Goal: Navigation & Orientation: Find specific page/section

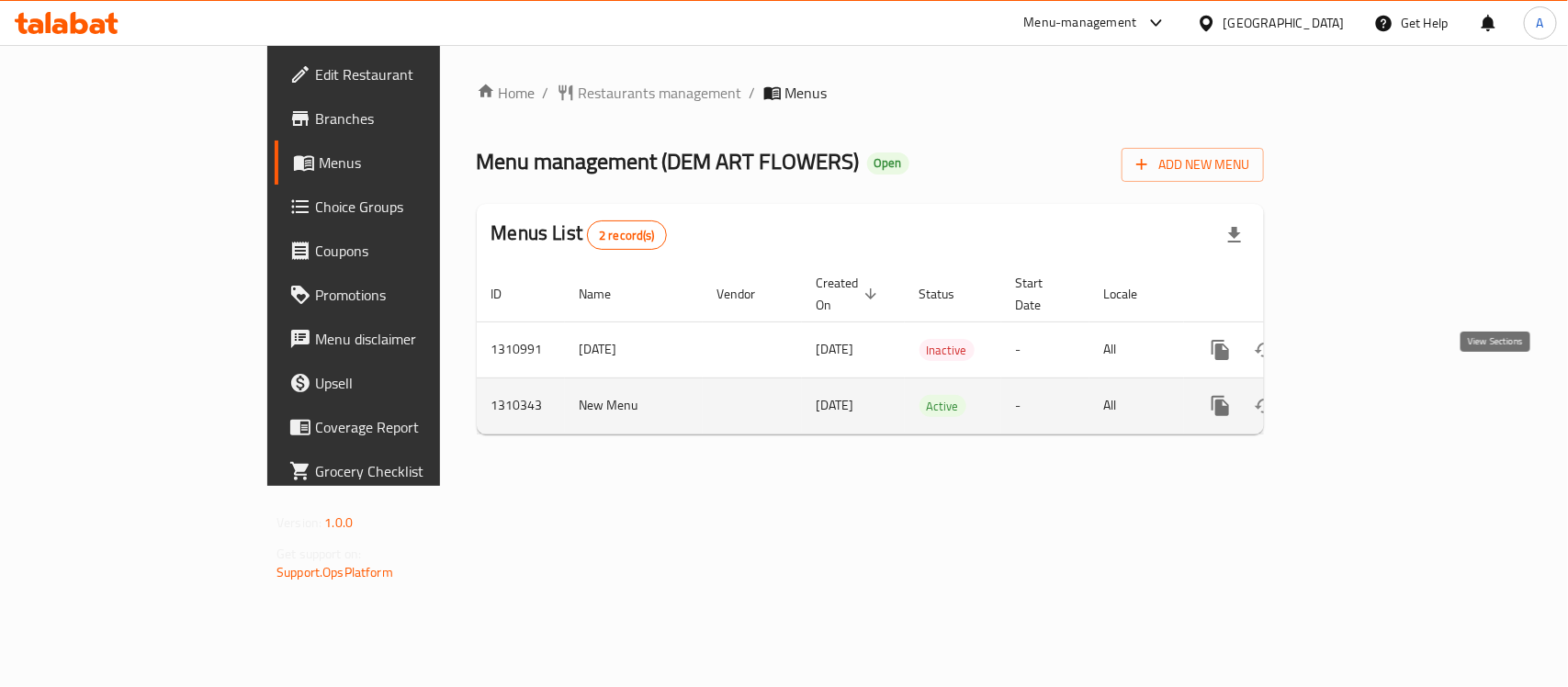
click at [1364, 395] on icon "enhanced table" at bounding box center [1353, 405] width 22 height 22
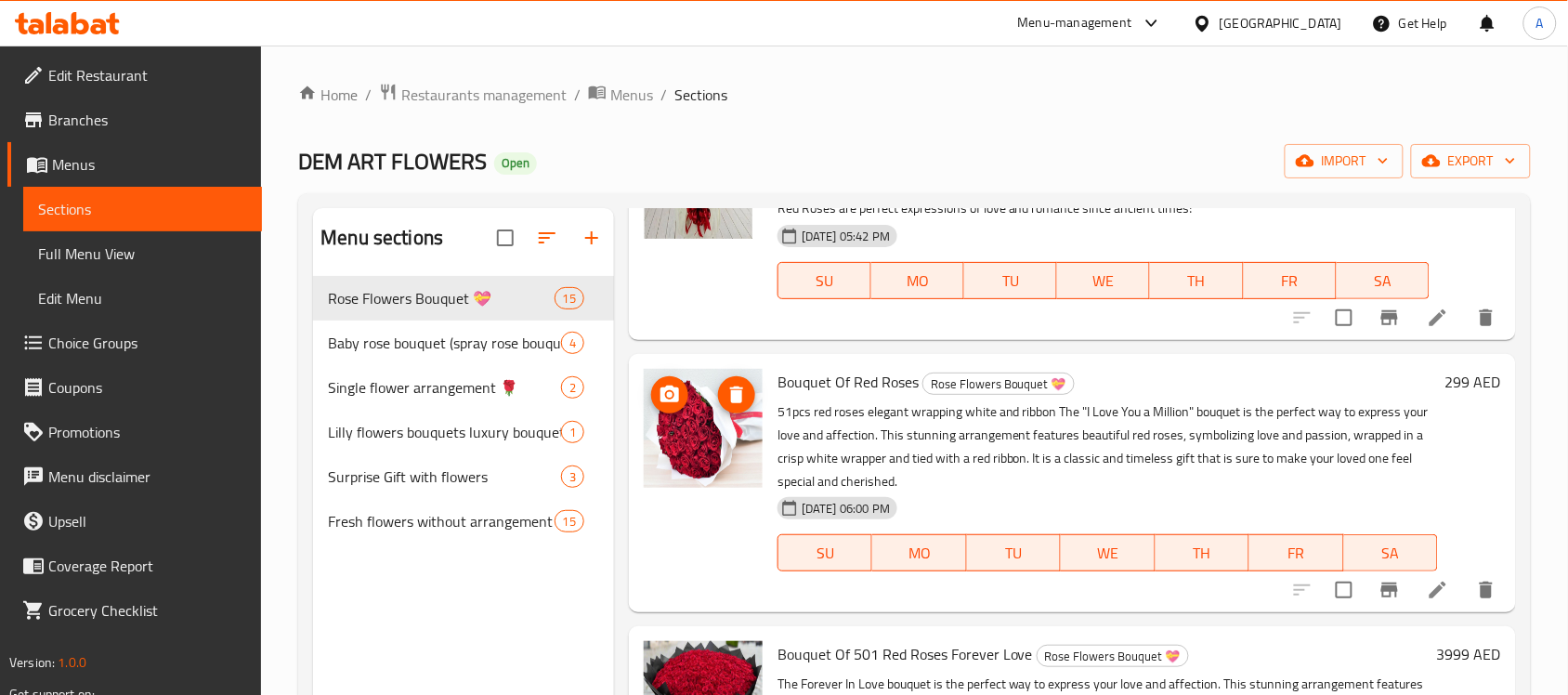
scroll to position [1394, 0]
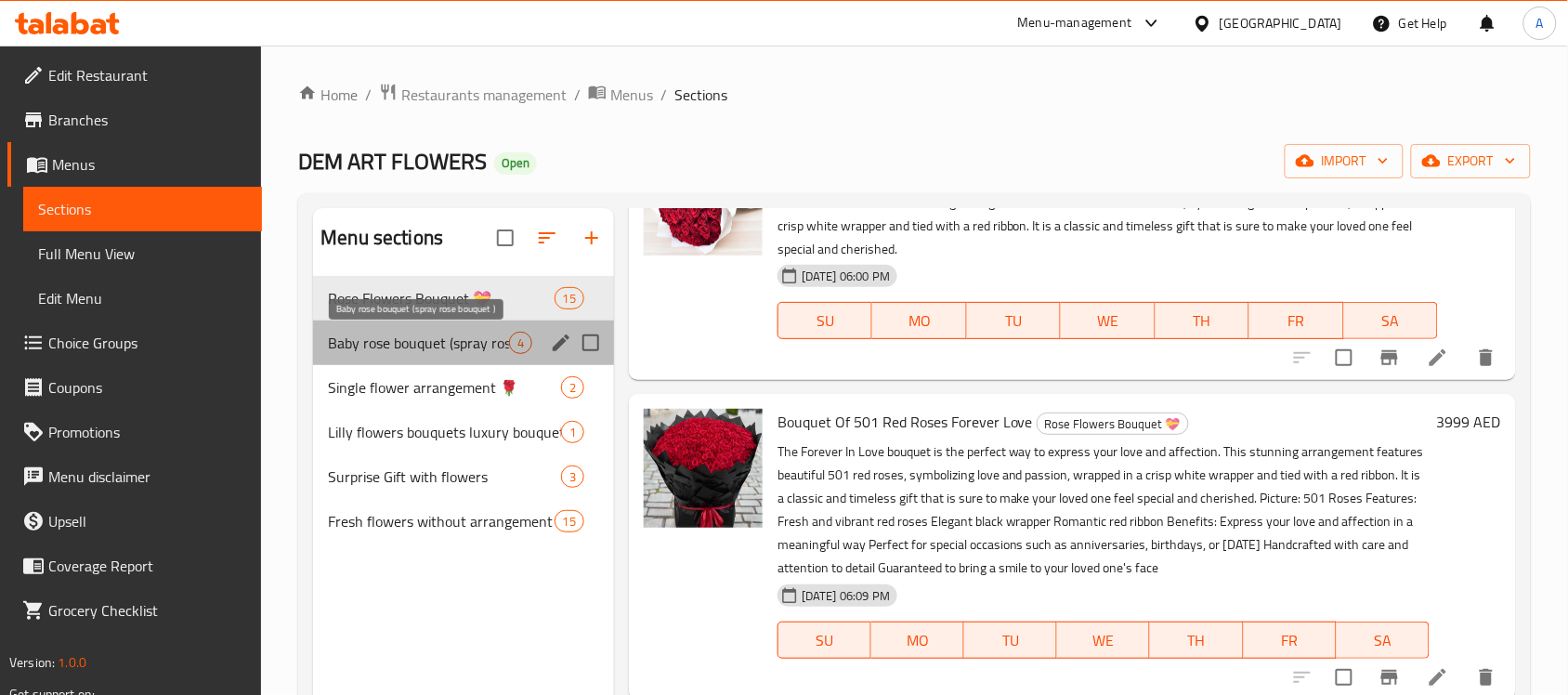
click at [441, 351] on span "Baby rose bouquet (spray rose bouquet )" at bounding box center [419, 342] width 181 height 22
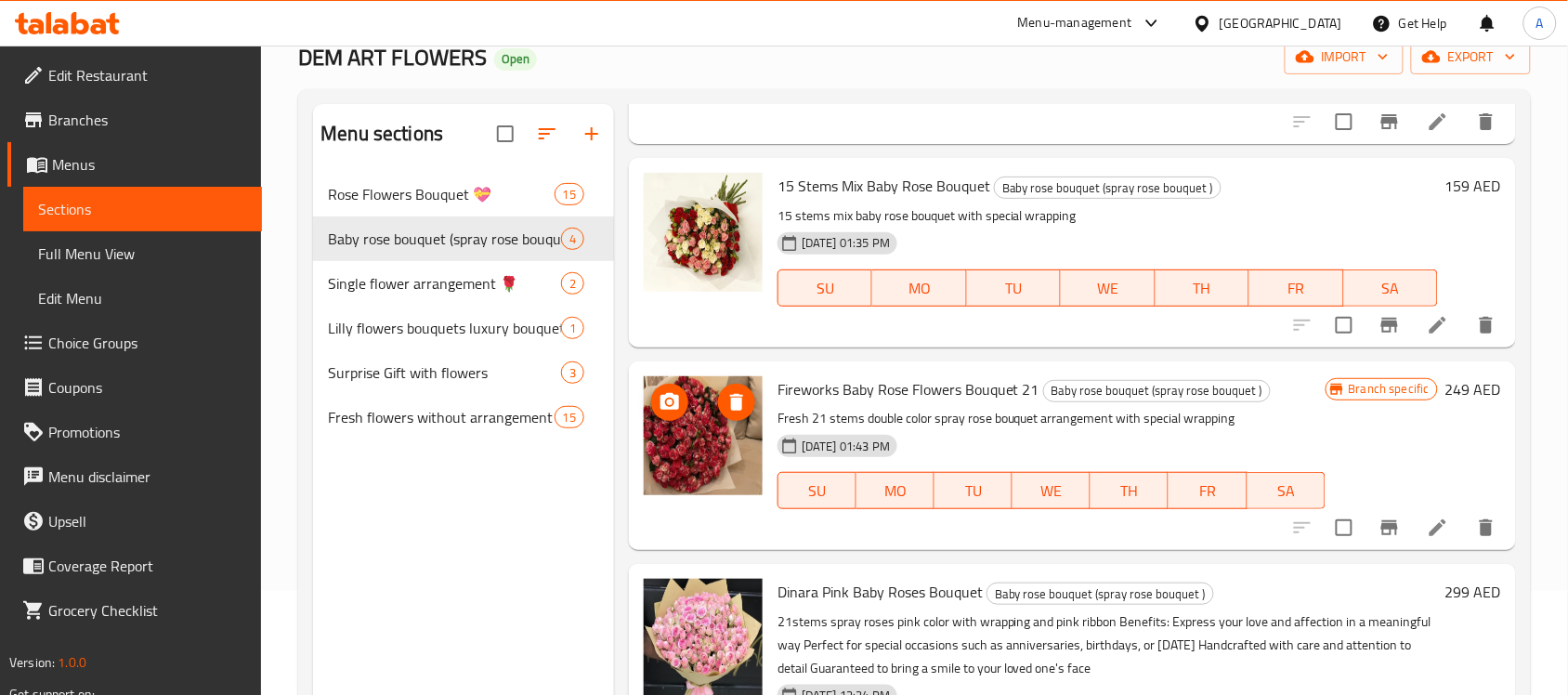
scroll to position [261, 0]
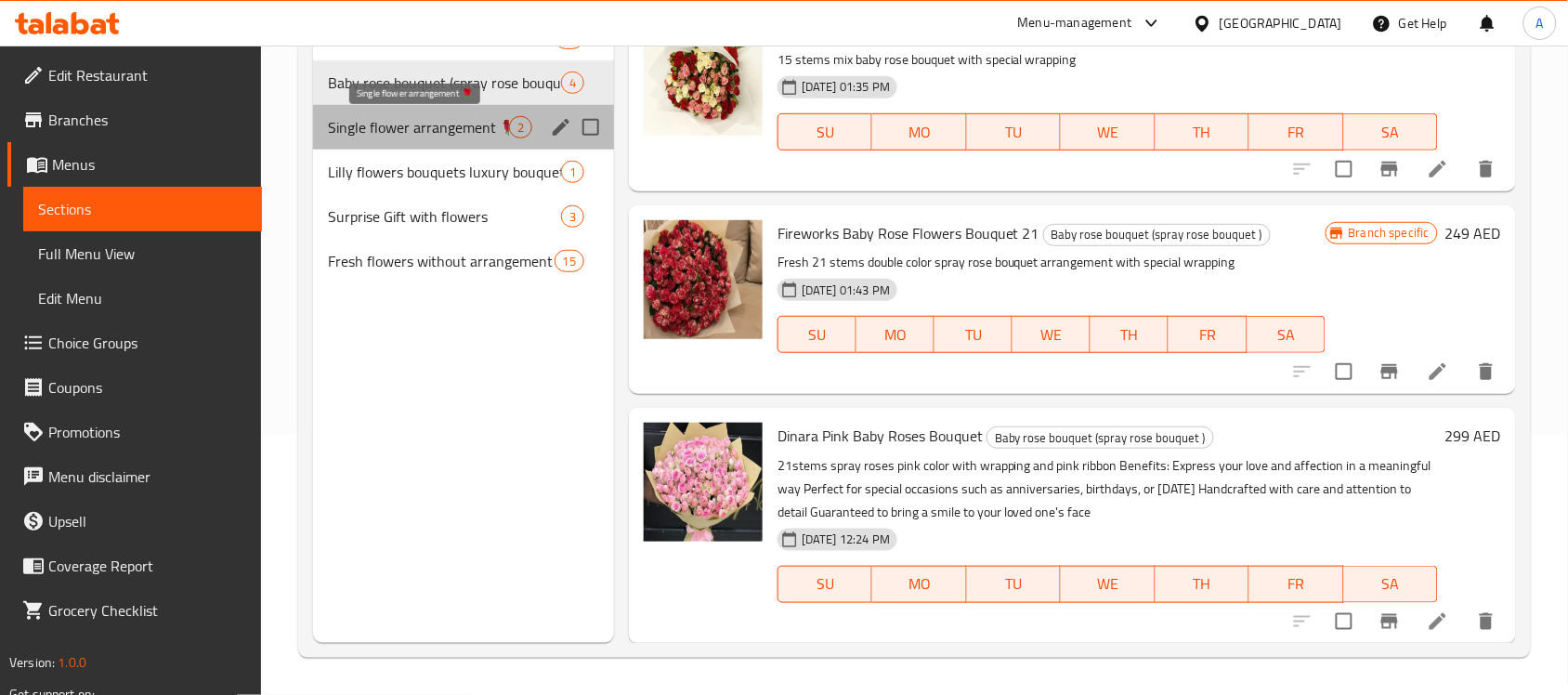
click at [374, 137] on span "Single flower arrangement 🌹" at bounding box center [419, 127] width 181 height 22
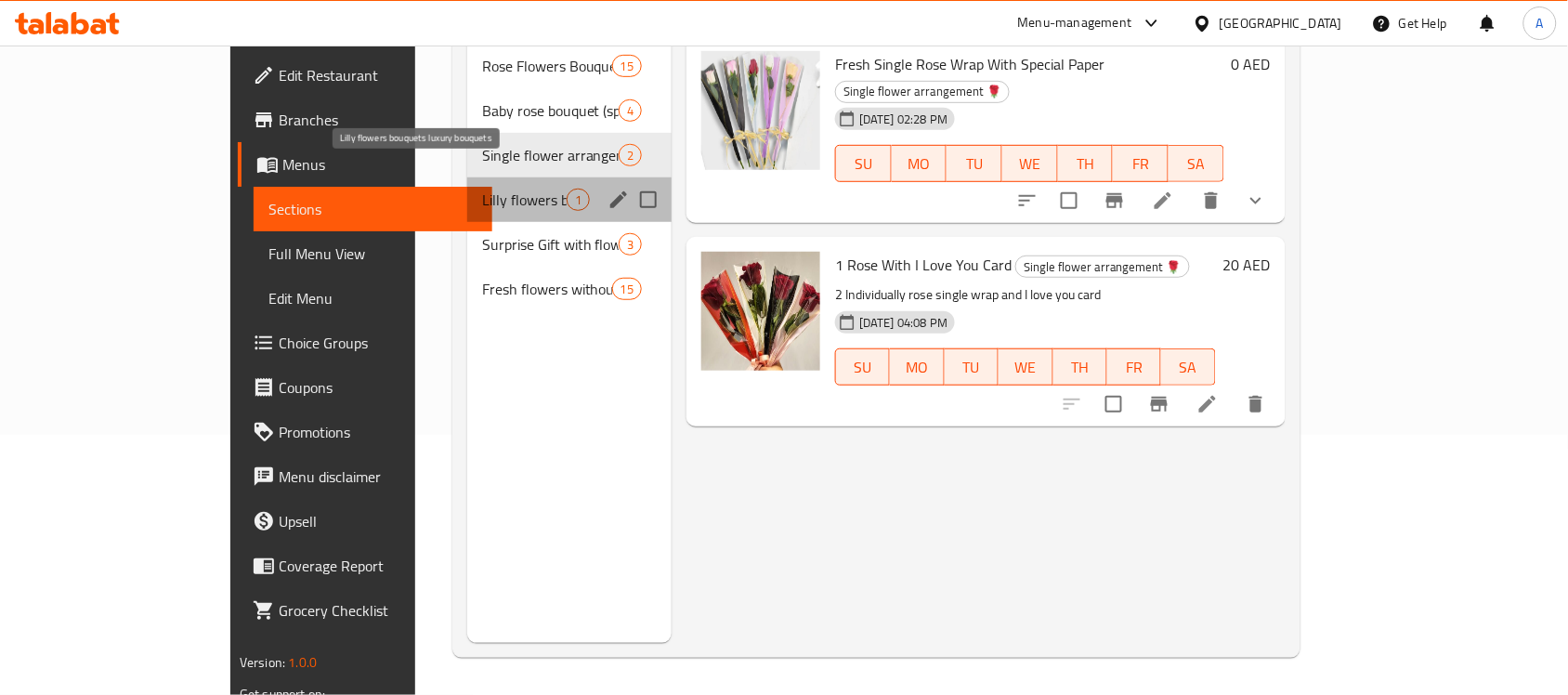
click at [482, 189] on span "Lilly flowers bouquets luxury bouquets" at bounding box center [524, 199] width 85 height 22
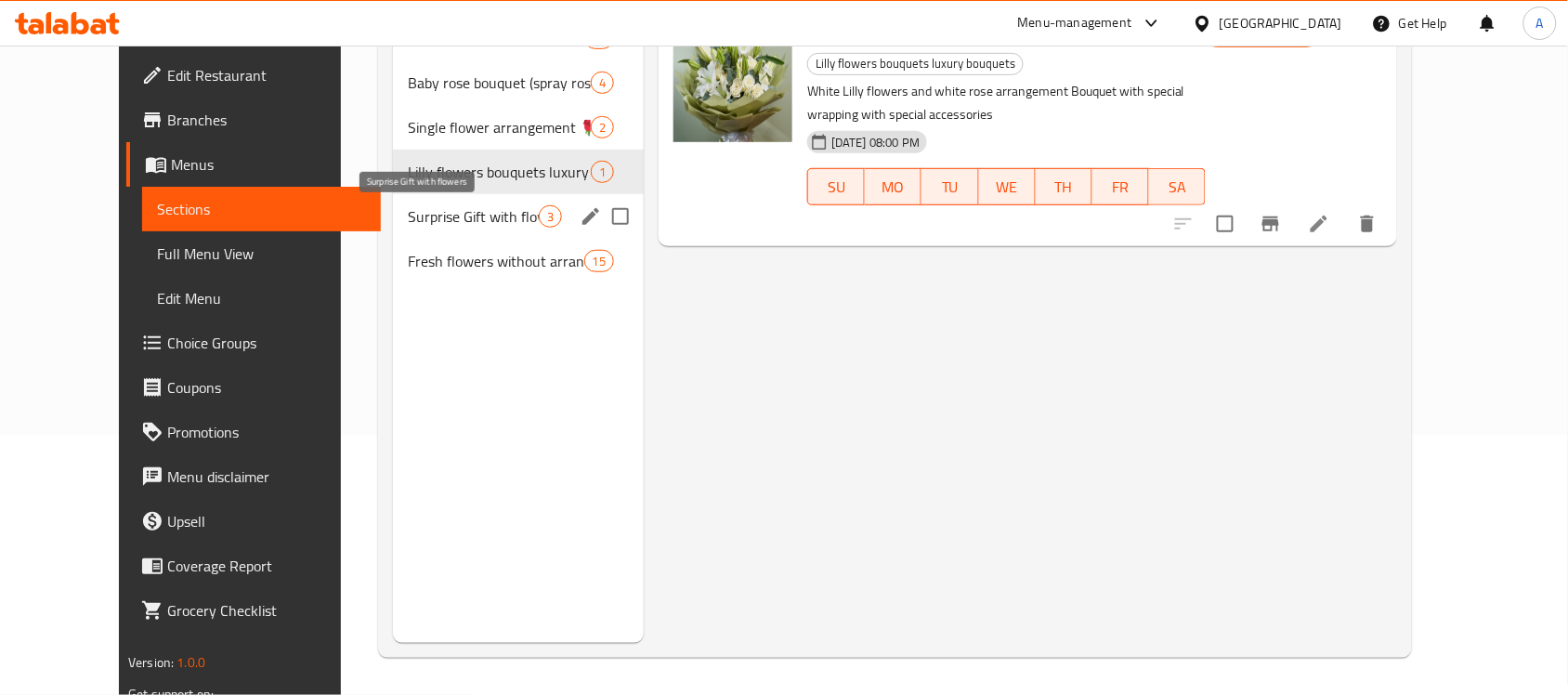
click at [408, 216] on span "Surprise Gift with flowers" at bounding box center [473, 216] width 131 height 22
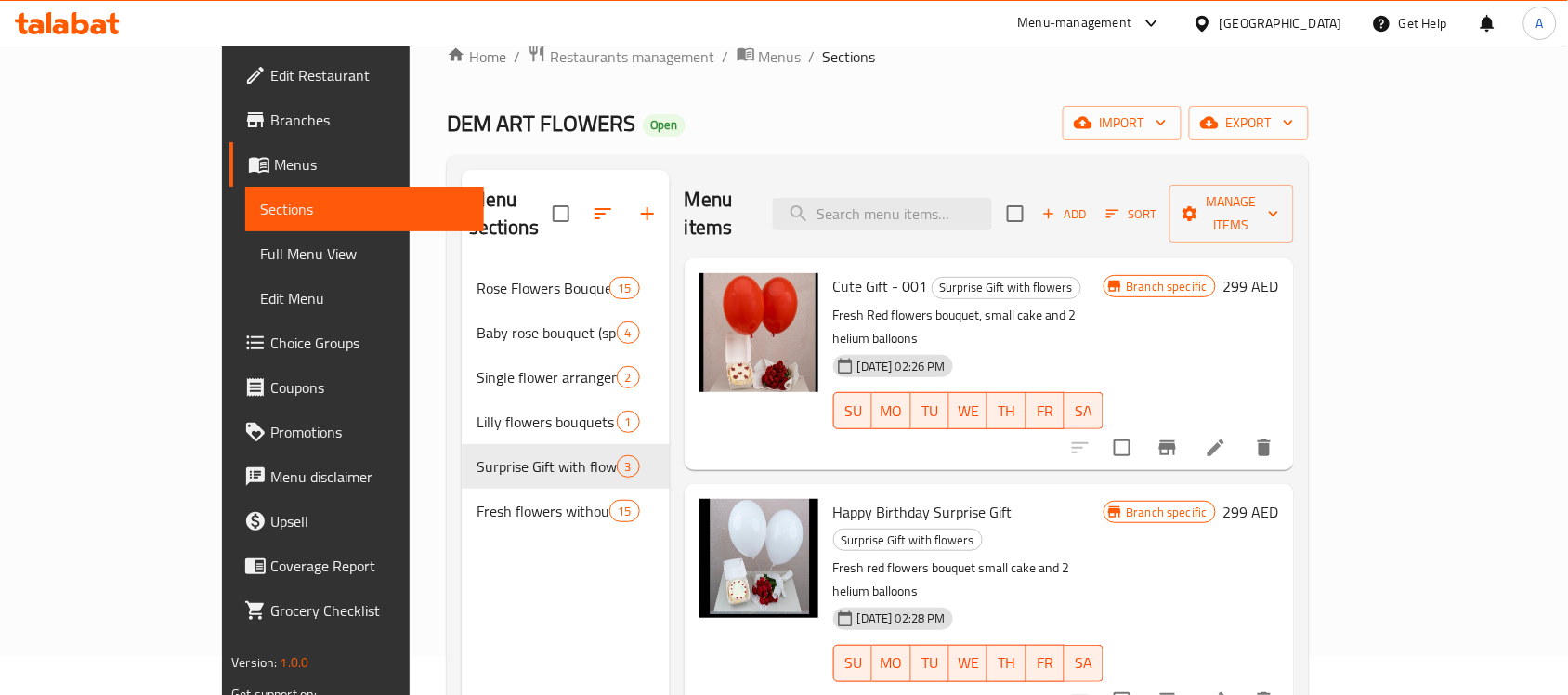
scroll to position [29, 0]
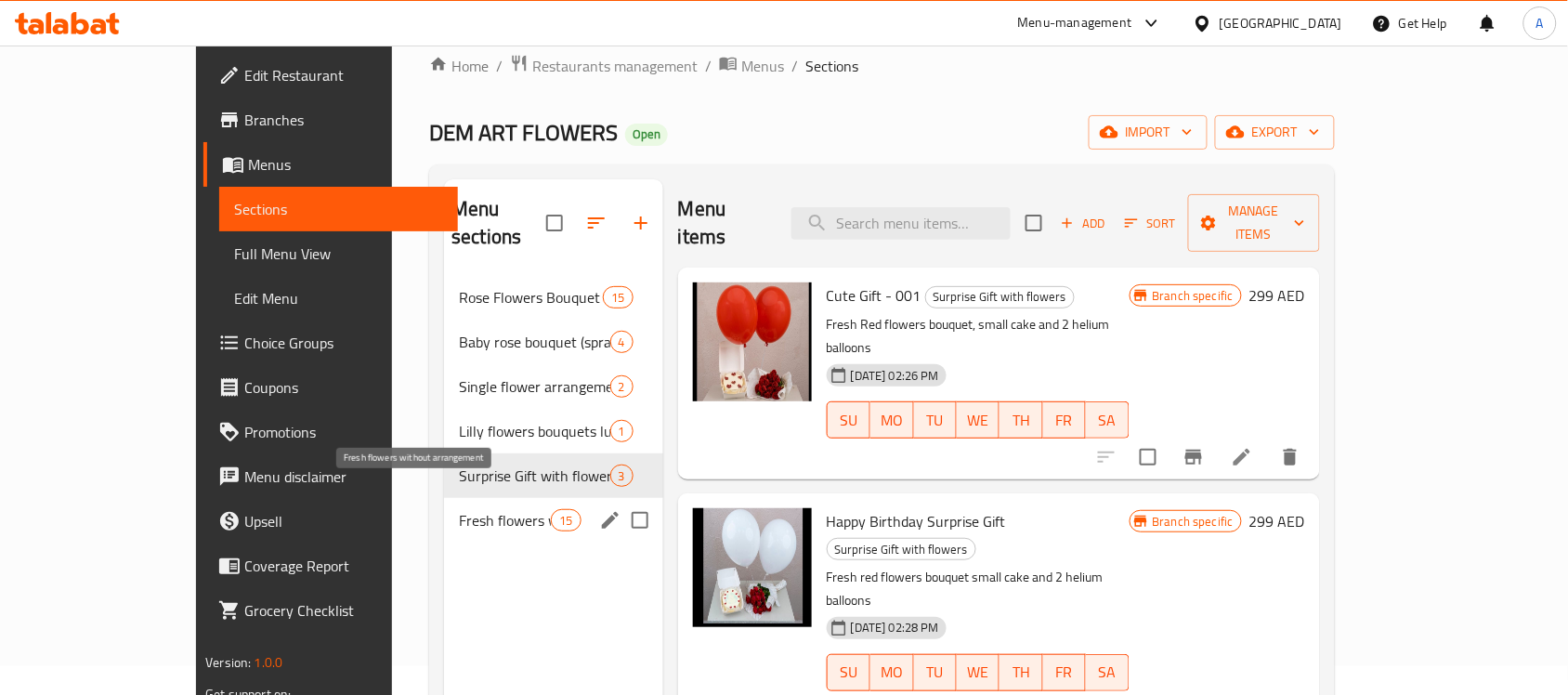
click at [459, 509] on span "Fresh flowers without arrangement" at bounding box center [504, 520] width 92 height 22
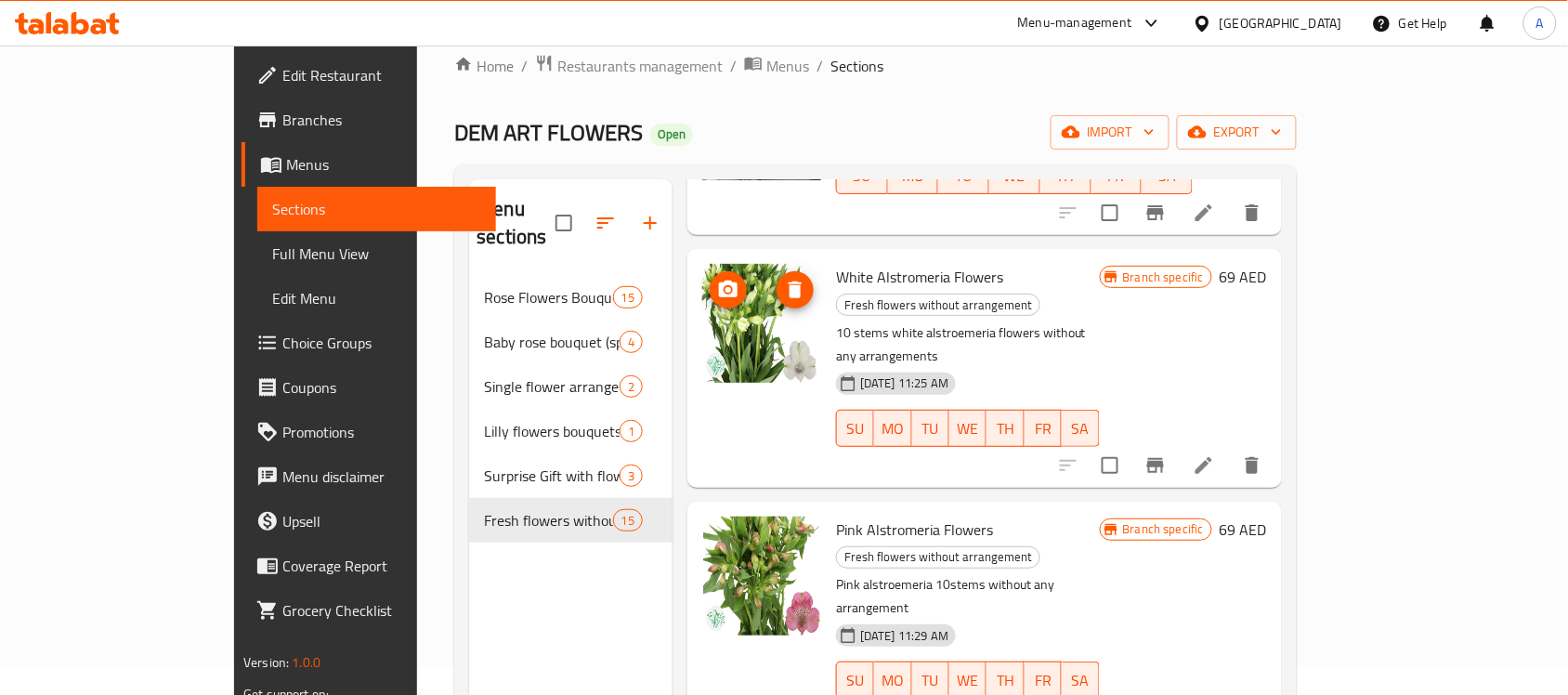
scroll to position [232, 0]
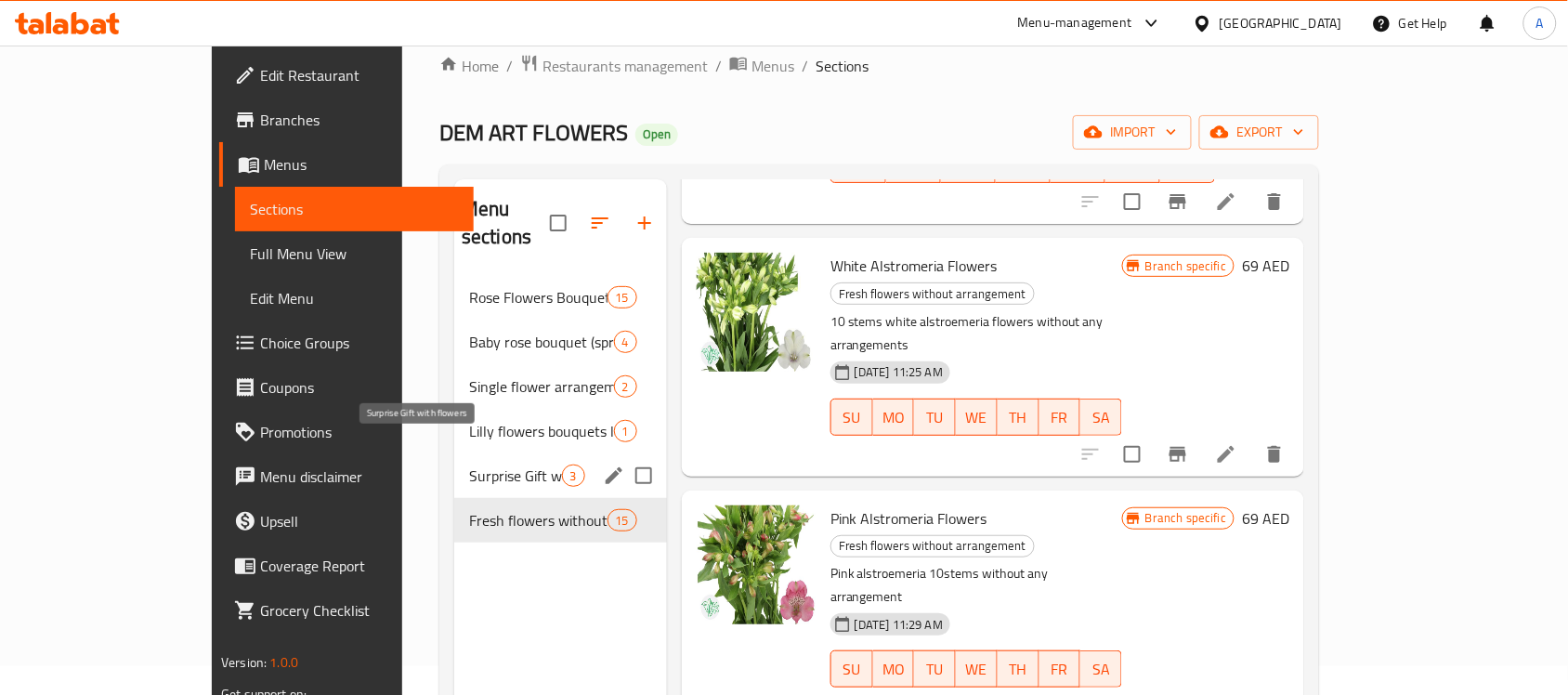
click at [469, 465] on span "Surprise Gift with flowers" at bounding box center [516, 475] width 93 height 22
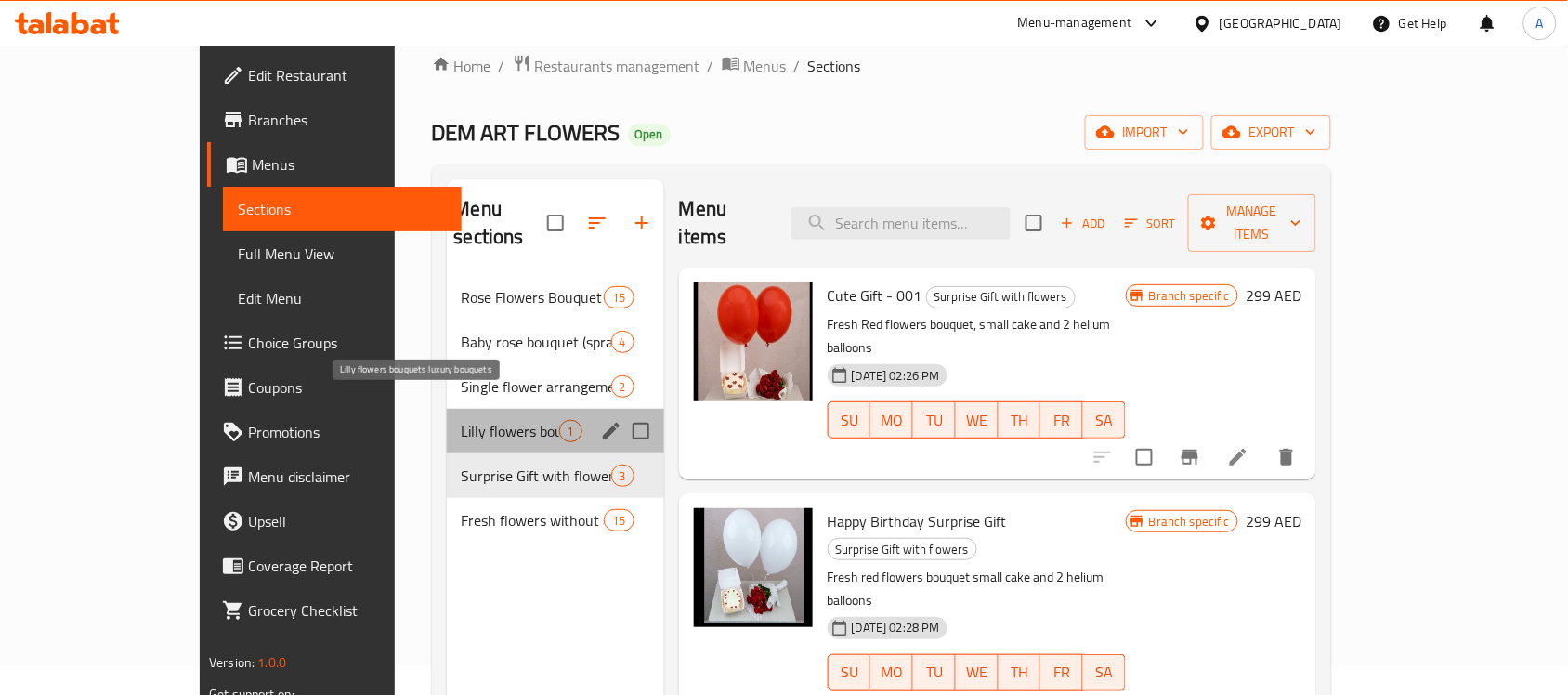
click at [461, 420] on span "Lilly flowers bouquets luxury bouquets" at bounding box center [510, 431] width 97 height 22
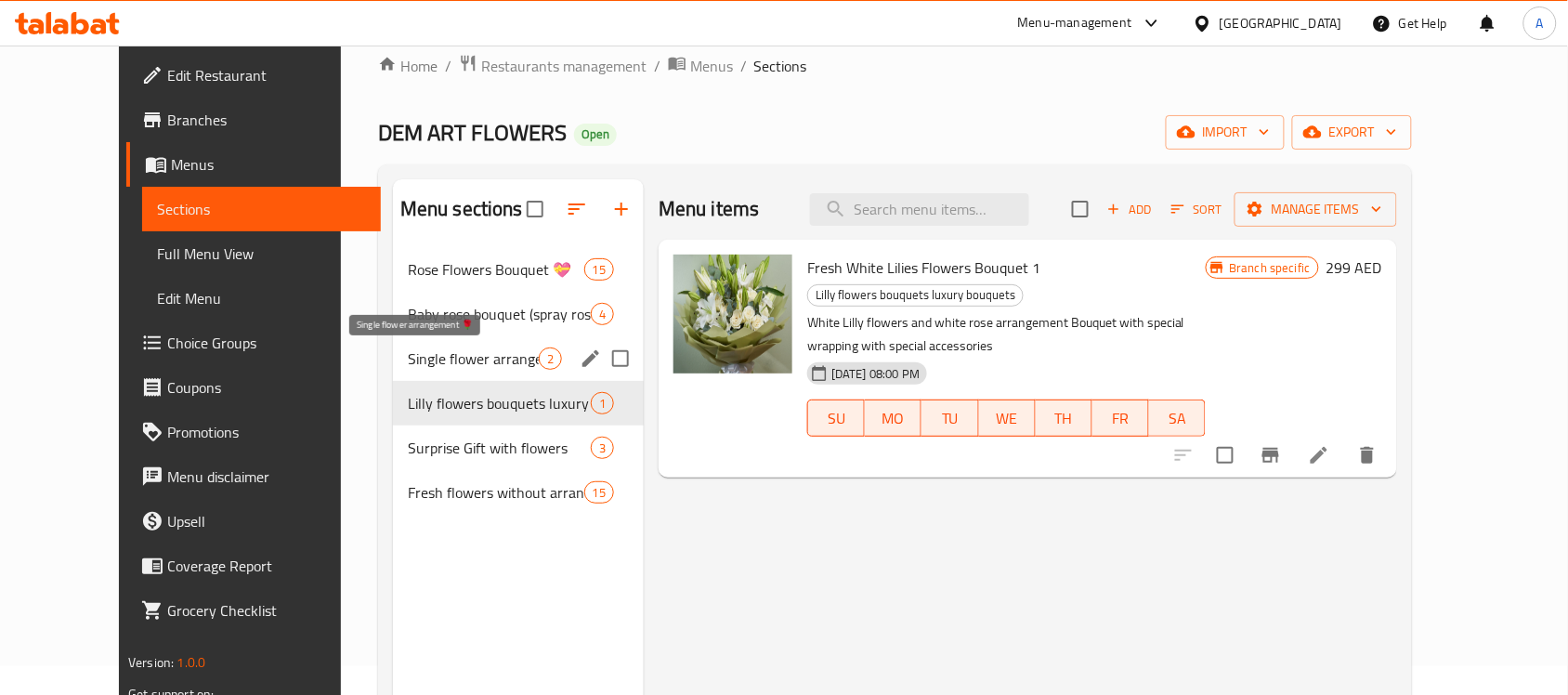
click at [408, 353] on span "Single flower arrangement 🌹" at bounding box center [473, 359] width 131 height 22
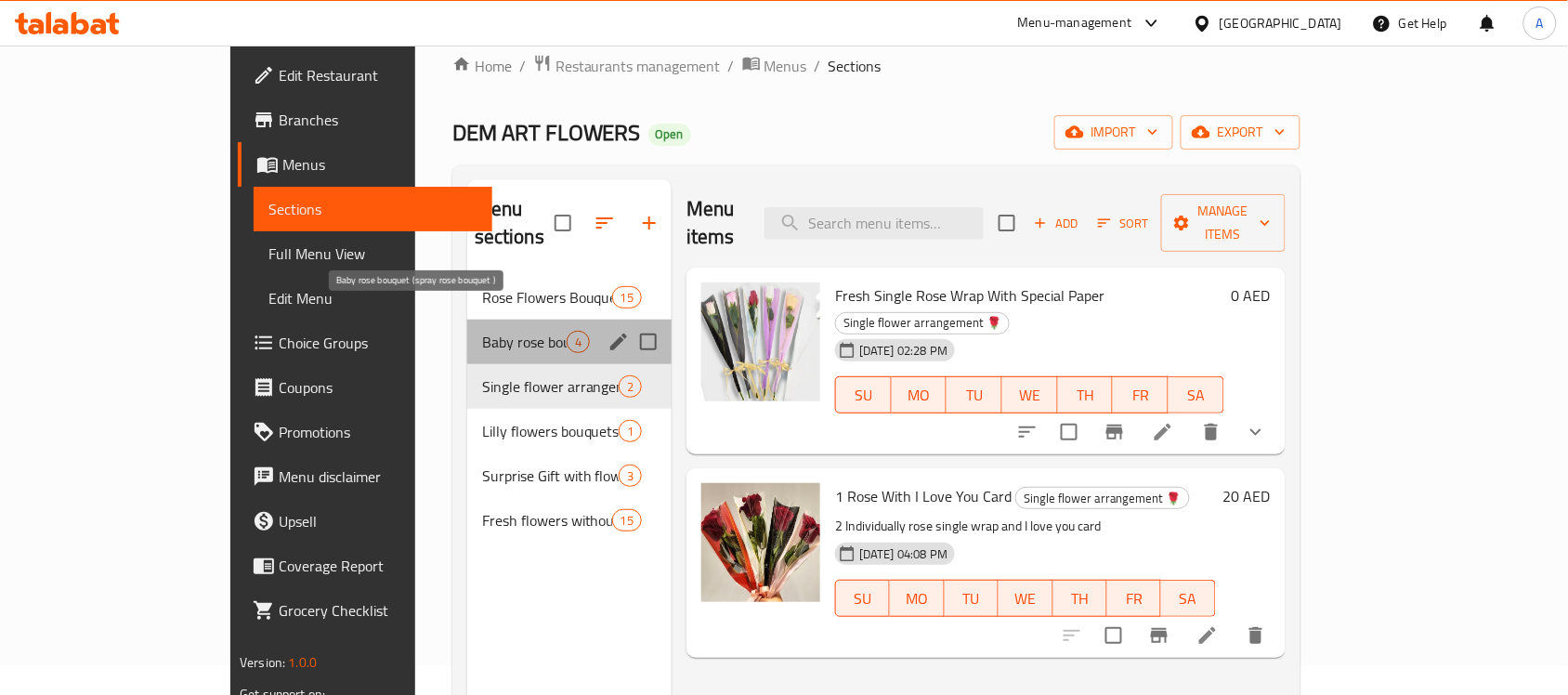
click at [482, 330] on span "Baby rose bouquet (spray rose bouquet )" at bounding box center [524, 341] width 85 height 22
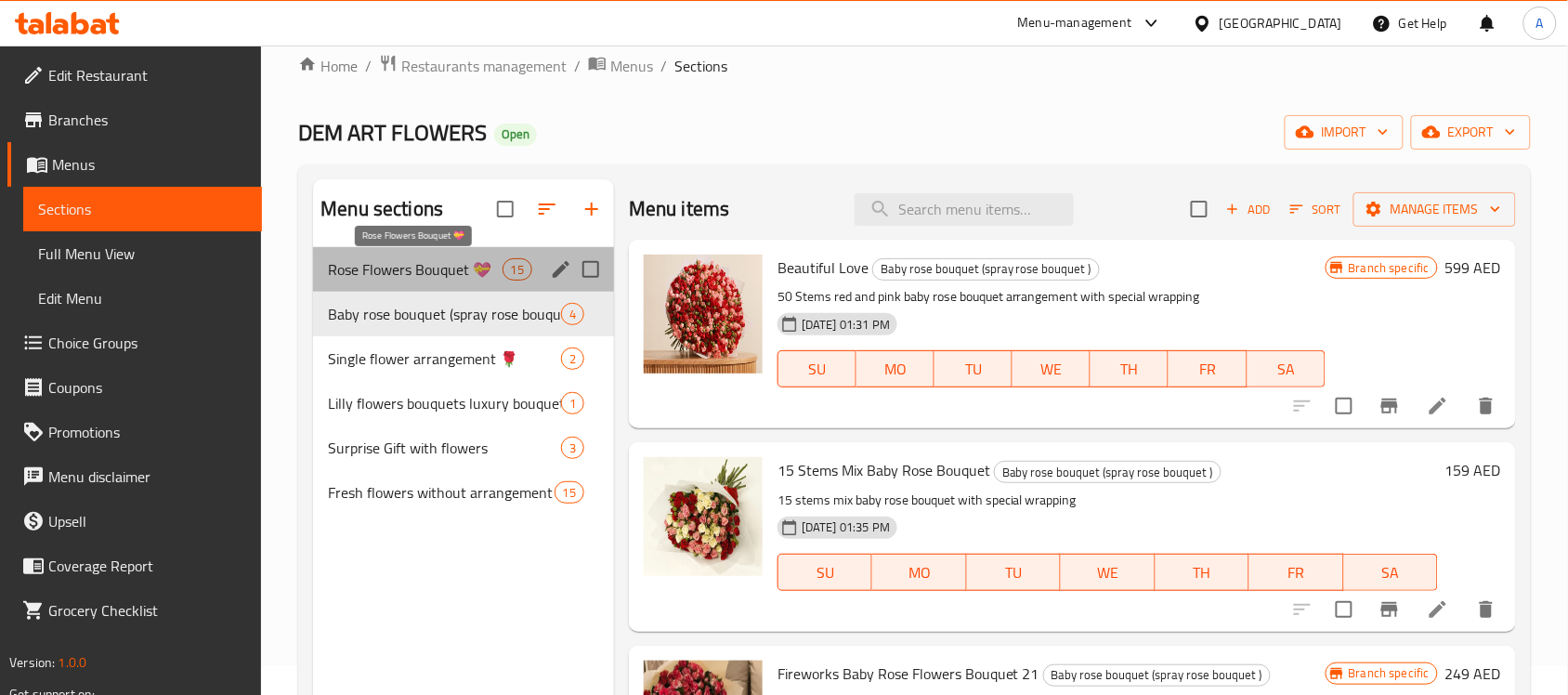
click at [401, 275] on span "Rose Flowers Bouquet 💝" at bounding box center [415, 269] width 174 height 22
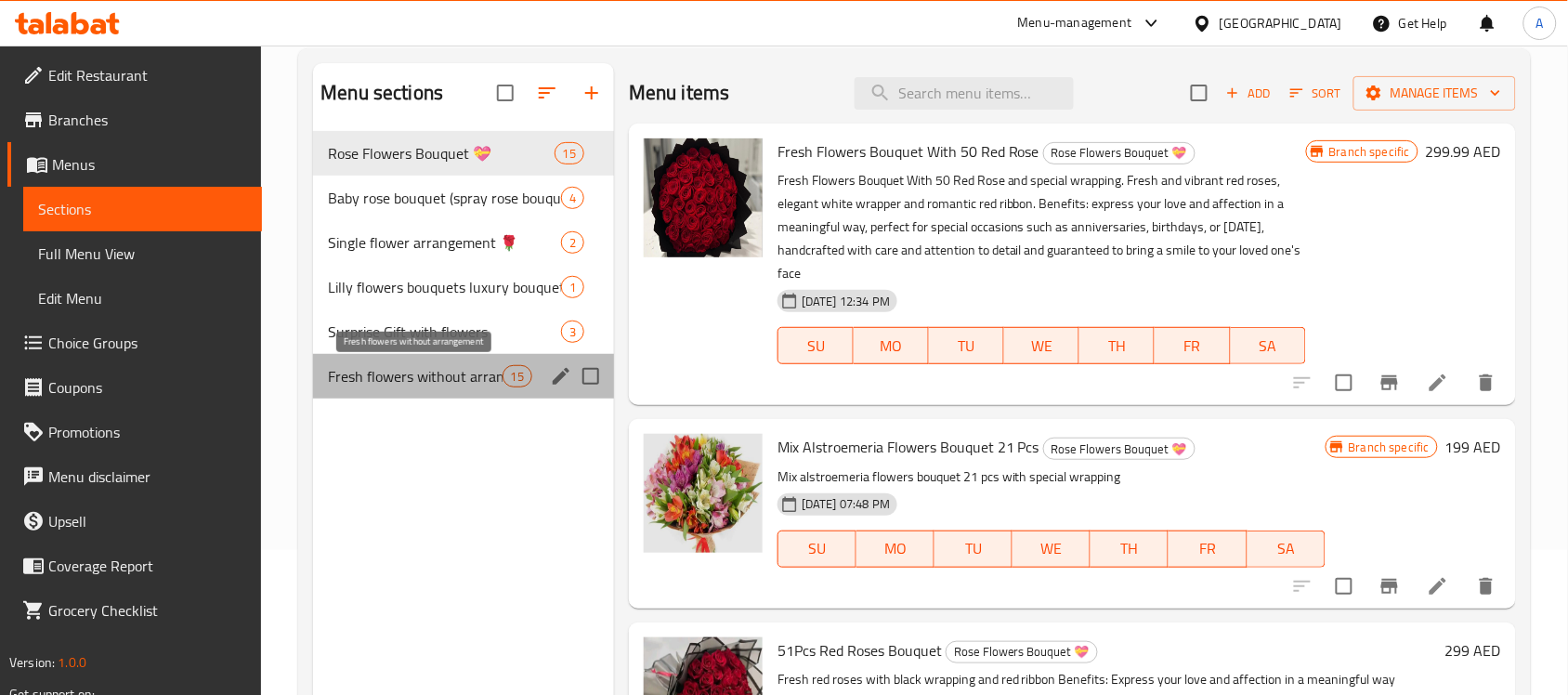
click at [443, 382] on span "Fresh flowers without arrangement" at bounding box center [415, 376] width 174 height 22
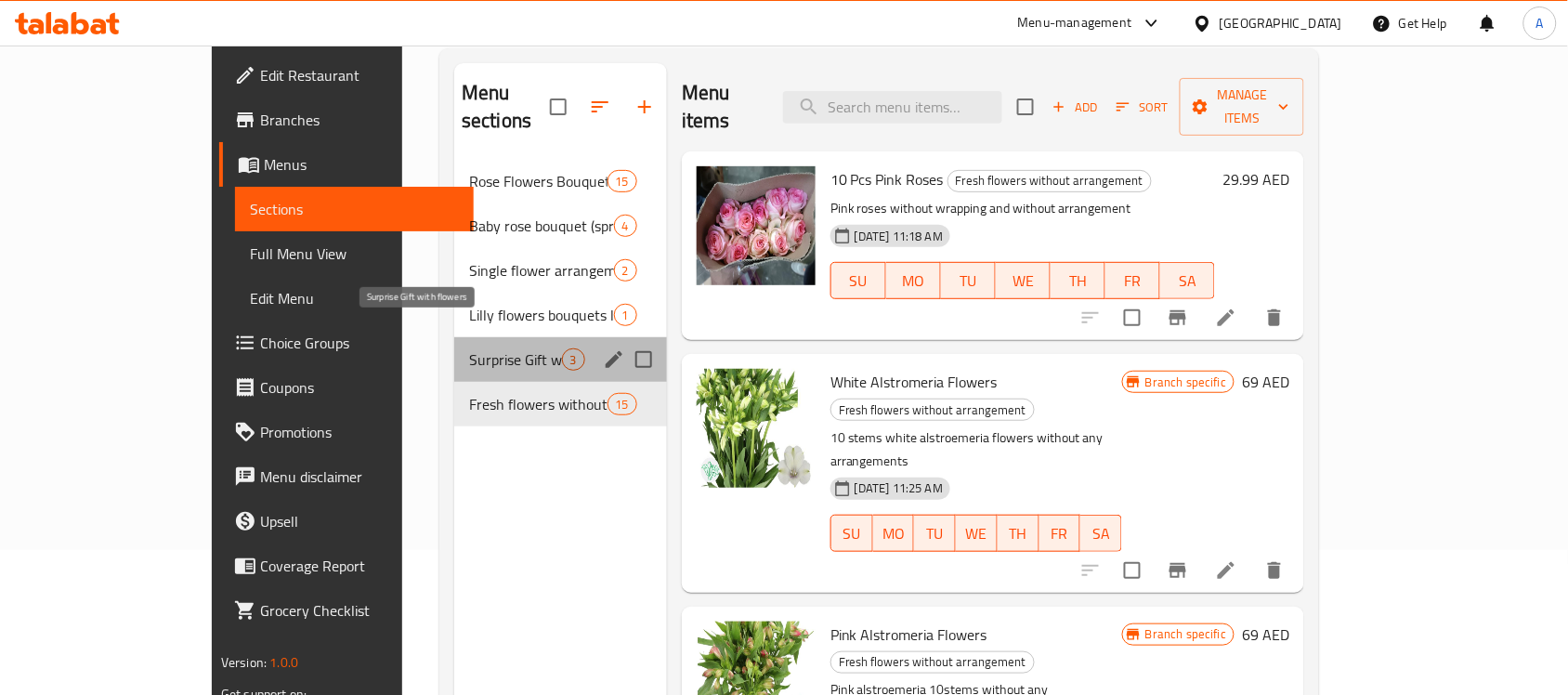
click at [469, 349] on span "Surprise Gift with flowers" at bounding box center [516, 360] width 93 height 22
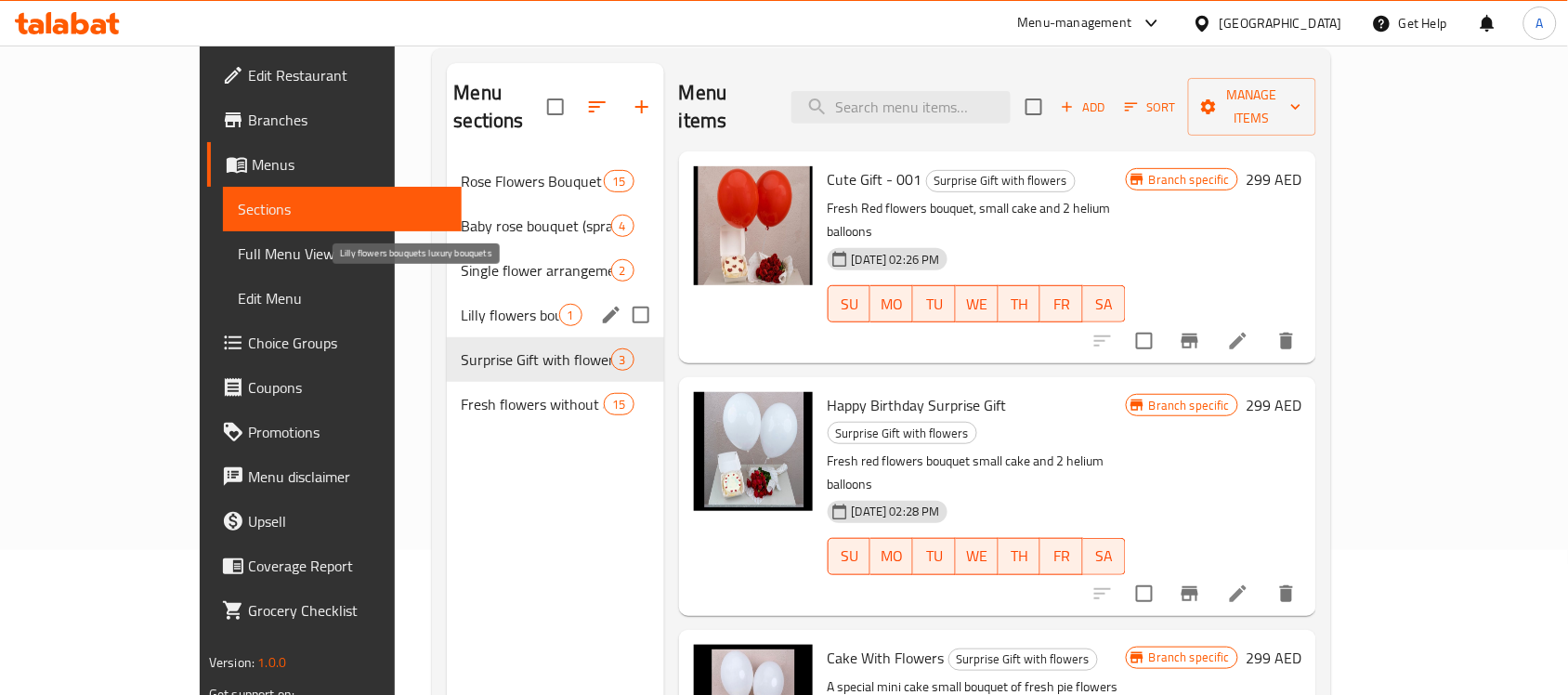
click at [461, 304] on span "Lilly flowers bouquets luxury bouquets" at bounding box center [510, 315] width 97 height 22
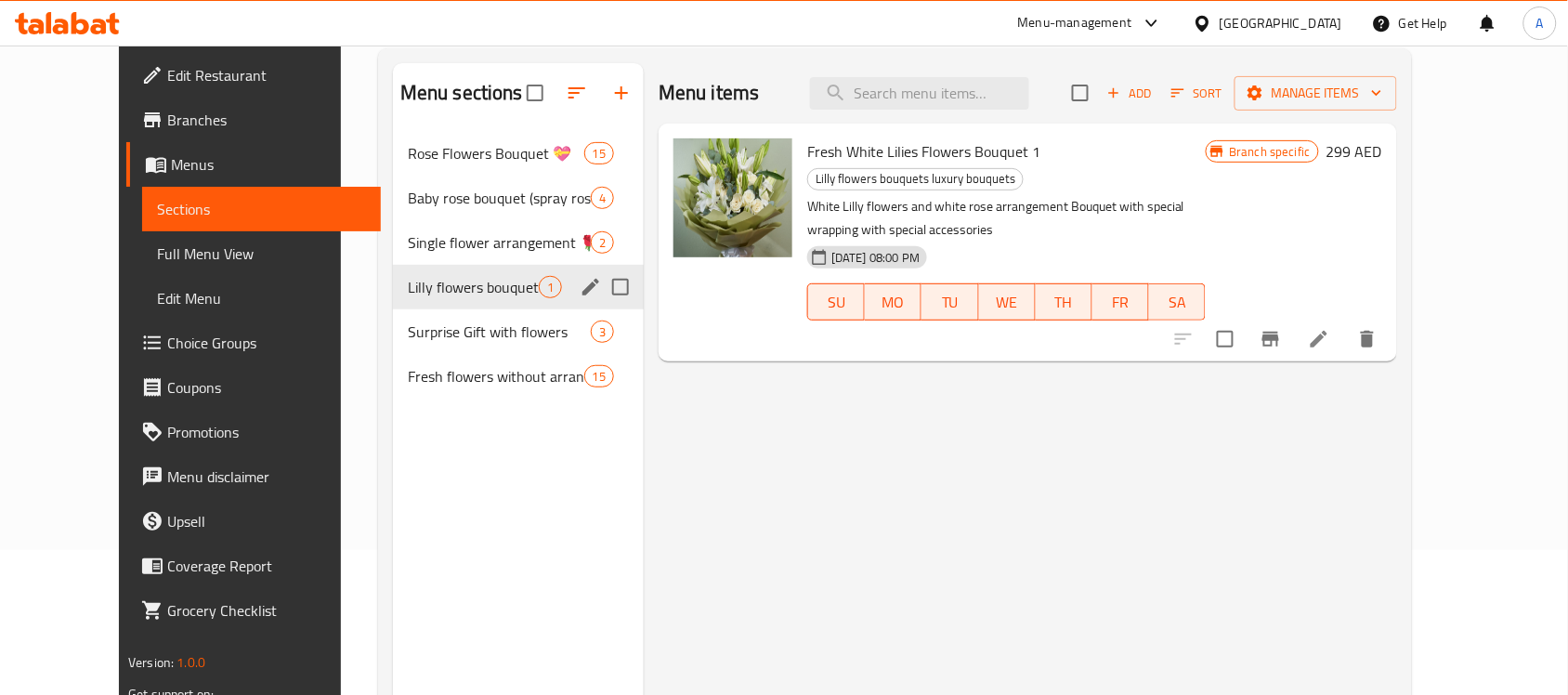
click at [416, 307] on div "Lilly flowers bouquets luxury bouquets 1" at bounding box center [518, 288] width 251 height 45
click at [428, 327] on span "Surprise Gift with flowers" at bounding box center [473, 331] width 131 height 22
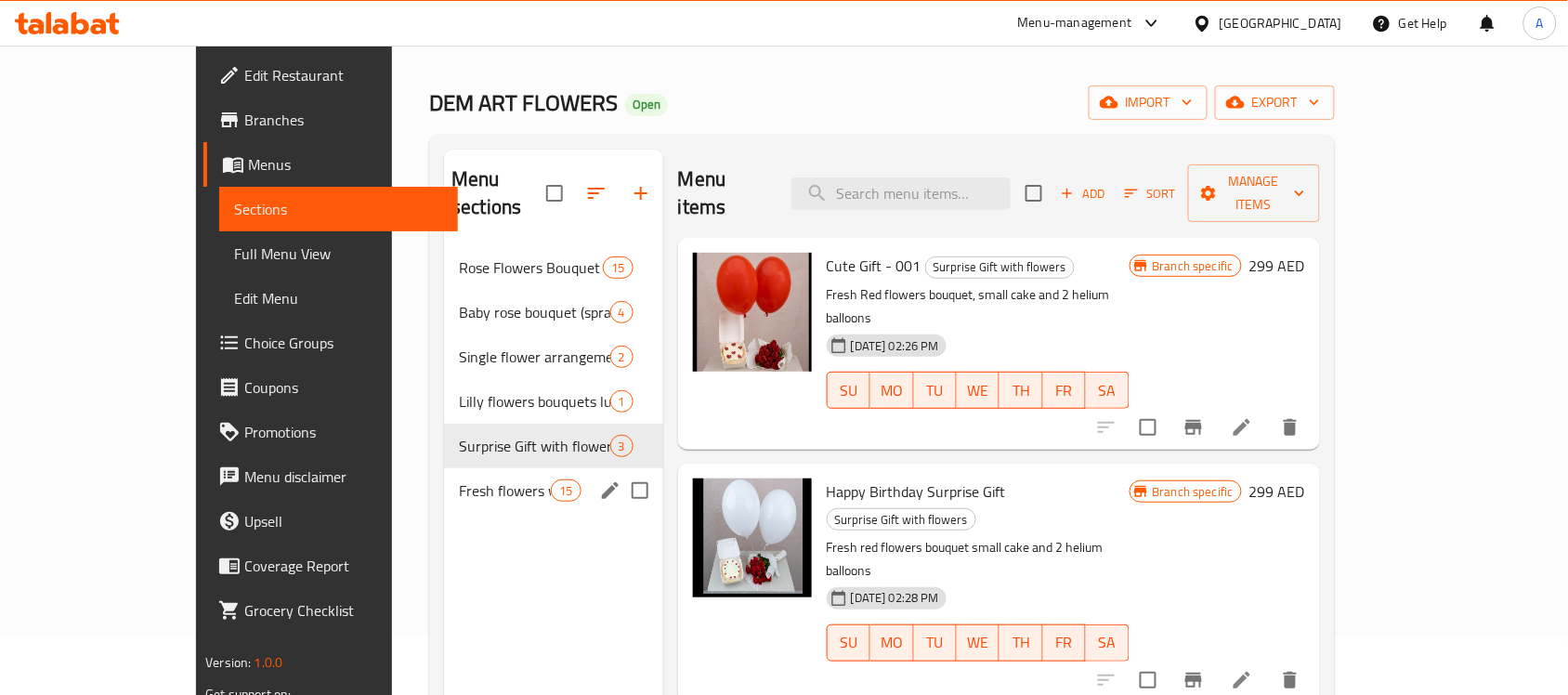
scroll to position [29, 0]
